Goal: Information Seeking & Learning: Learn about a topic

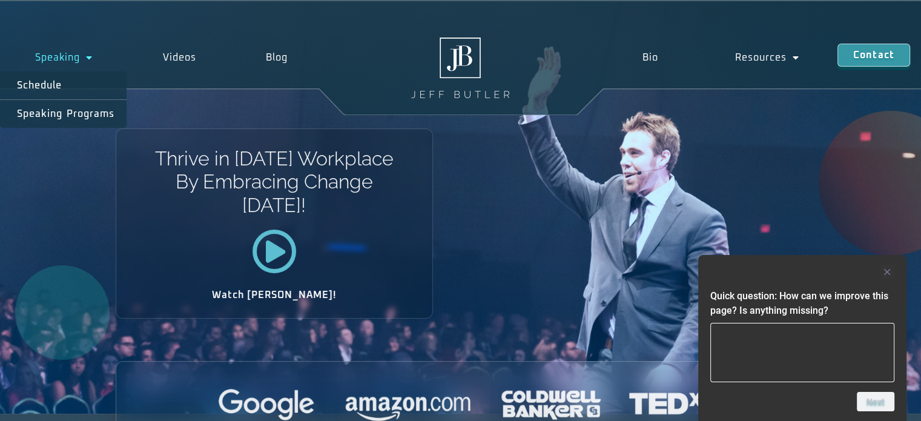
click at [68, 58] on link "Speaking" at bounding box center [64, 58] width 128 height 28
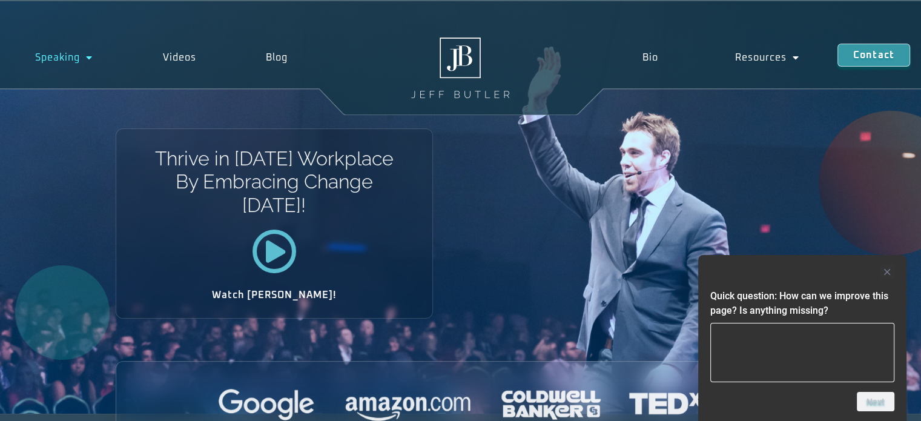
click at [68, 58] on link "Speaking" at bounding box center [64, 58] width 128 height 28
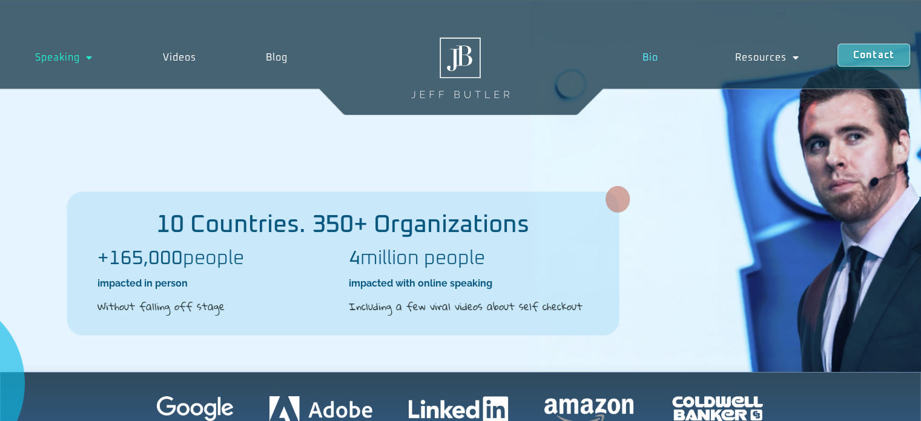
click at [652, 65] on link "Bio" at bounding box center [651, 58] width 93 height 28
